Goal: Task Accomplishment & Management: Complete application form

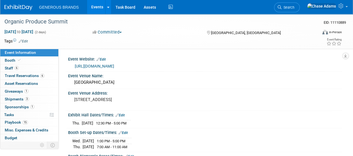
click at [22, 9] on img at bounding box center [18, 8] width 28 height 6
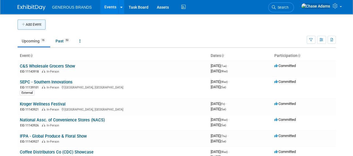
click at [27, 25] on button "Add Event" at bounding box center [32, 25] width 28 height 10
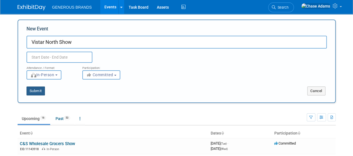
type input "Vistar North Show"
click at [40, 91] on button "Submit" at bounding box center [36, 91] width 18 height 9
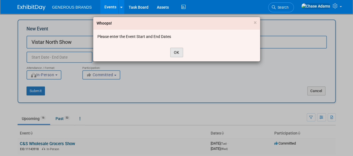
click at [176, 51] on button "OK" at bounding box center [176, 52] width 13 height 9
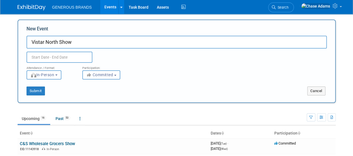
click at [62, 59] on input "text" at bounding box center [60, 57] width 66 height 11
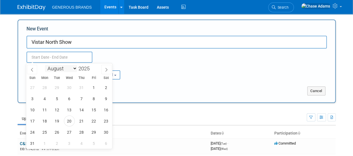
click at [74, 69] on select "January February March April May June July August September October November De…" at bounding box center [61, 68] width 32 height 7
select select "9"
click at [45, 65] on select "January February March April May June July August September October November De…" at bounding box center [61, 68] width 32 height 7
click at [58, 100] on span "7" at bounding box center [57, 98] width 11 height 11
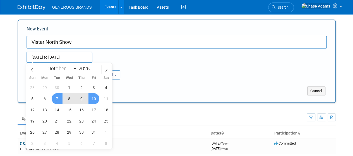
click at [97, 97] on span "10" at bounding box center [93, 98] width 11 height 11
type input "[DATE] to [DATE]"
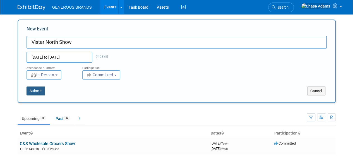
click at [35, 91] on button "Submit" at bounding box center [36, 91] width 18 height 9
